Goal: Information Seeking & Learning: Find specific fact

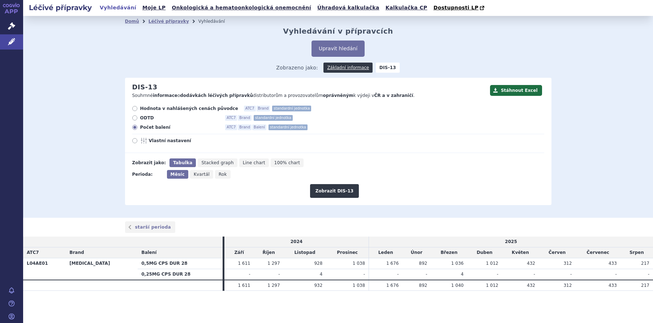
click at [199, 174] on span "Kvartál" at bounding box center [202, 174] width 16 height 5
click at [195, 174] on input "Kvartál" at bounding box center [192, 172] width 5 height 5
radio input "true"
click at [334, 189] on button "Zobrazit DIS-13" at bounding box center [334, 191] width 49 height 14
